Goal: Check status: Check status

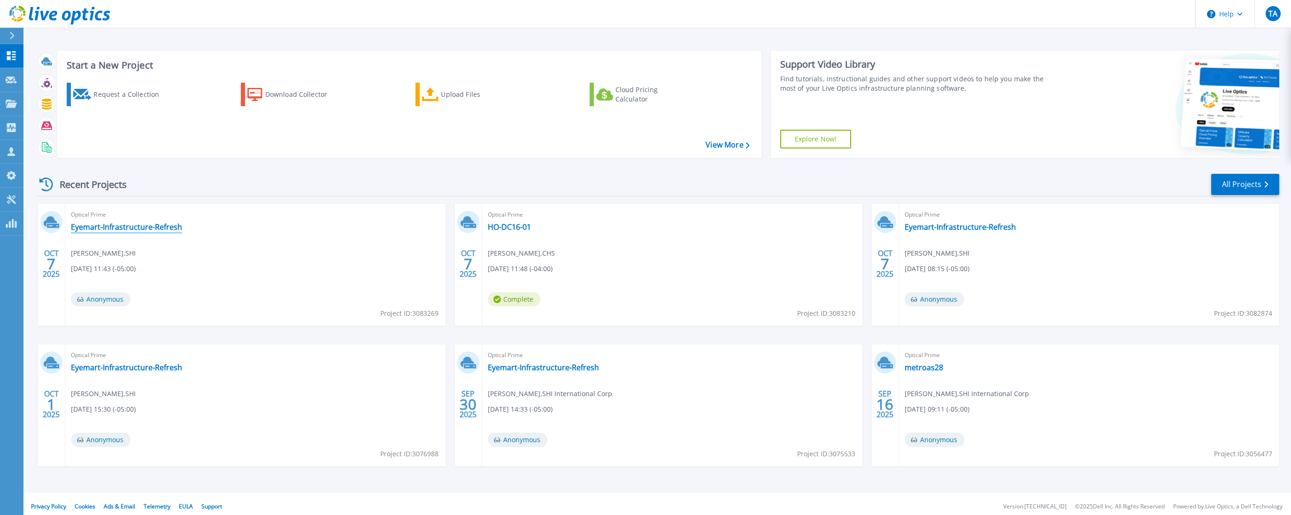
click at [154, 228] on link "Eyemart-Infrastructure-Refresh" at bounding box center [126, 226] width 111 height 9
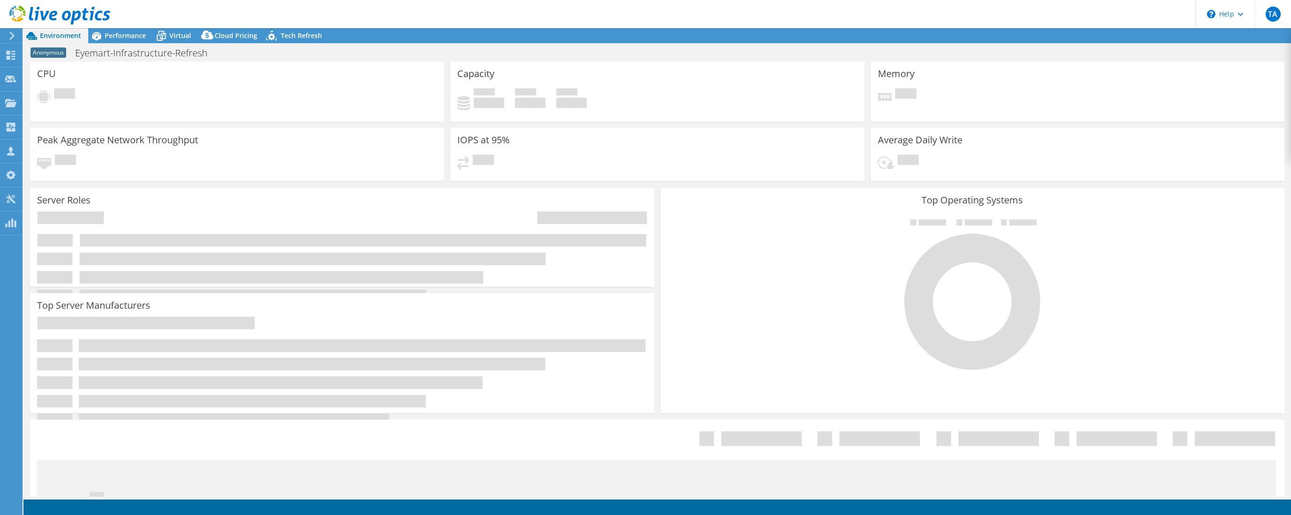
select select "USD"
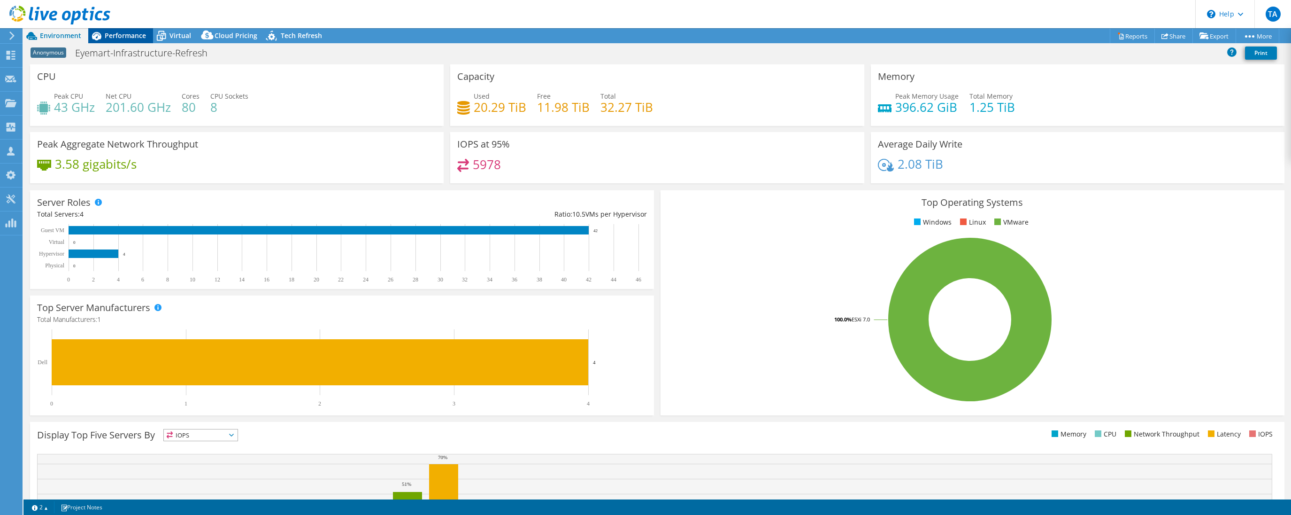
click at [122, 34] on span "Performance" at bounding box center [125, 35] width 41 height 9
